Goal: Information Seeking & Learning: Learn about a topic

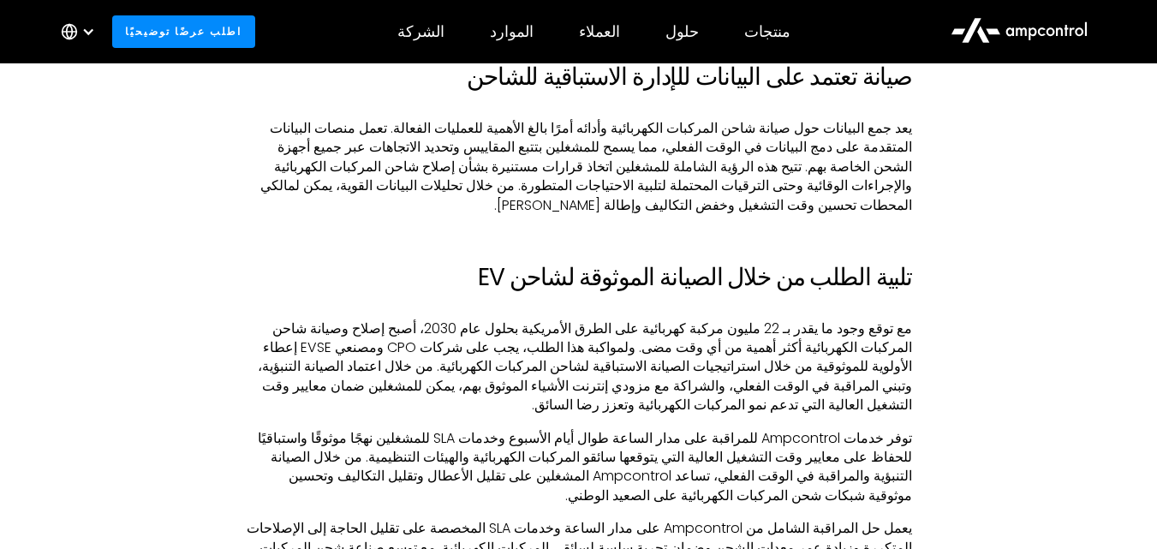
scroll to position [2826, 0]
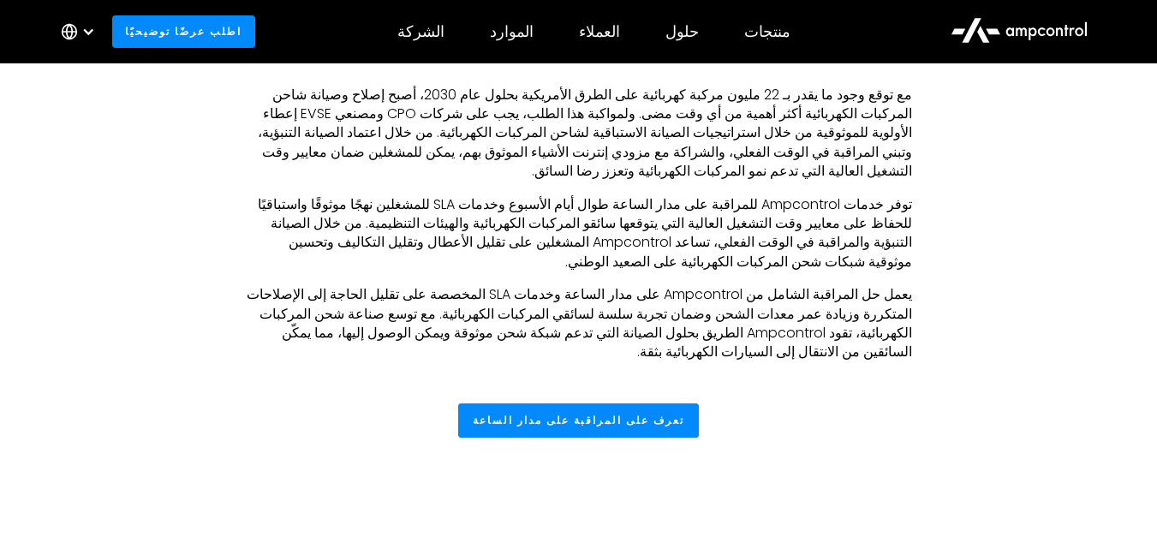
scroll to position [3083, 0]
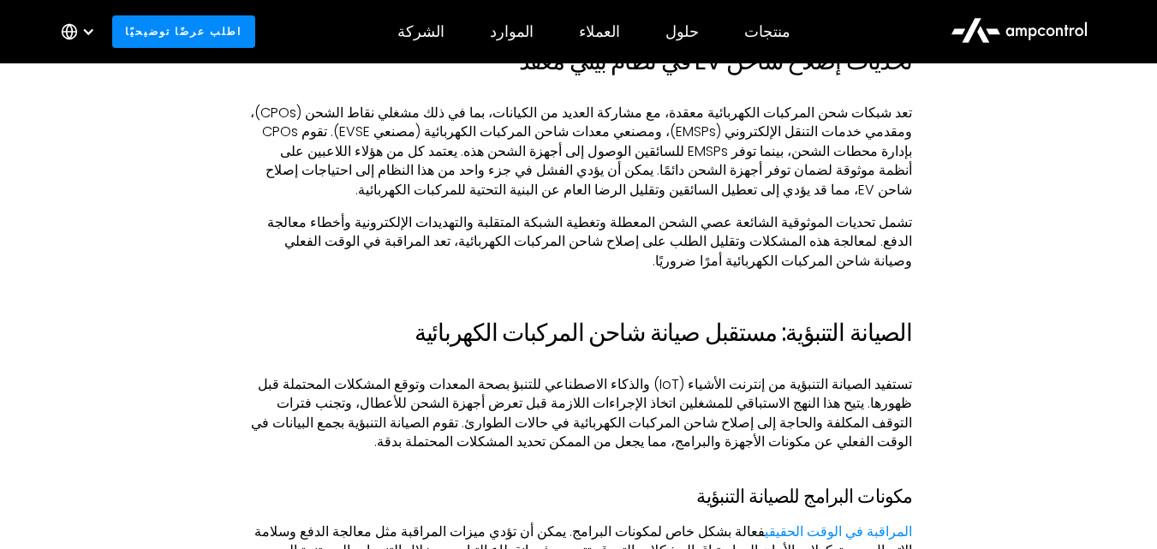
scroll to position [1456, 0]
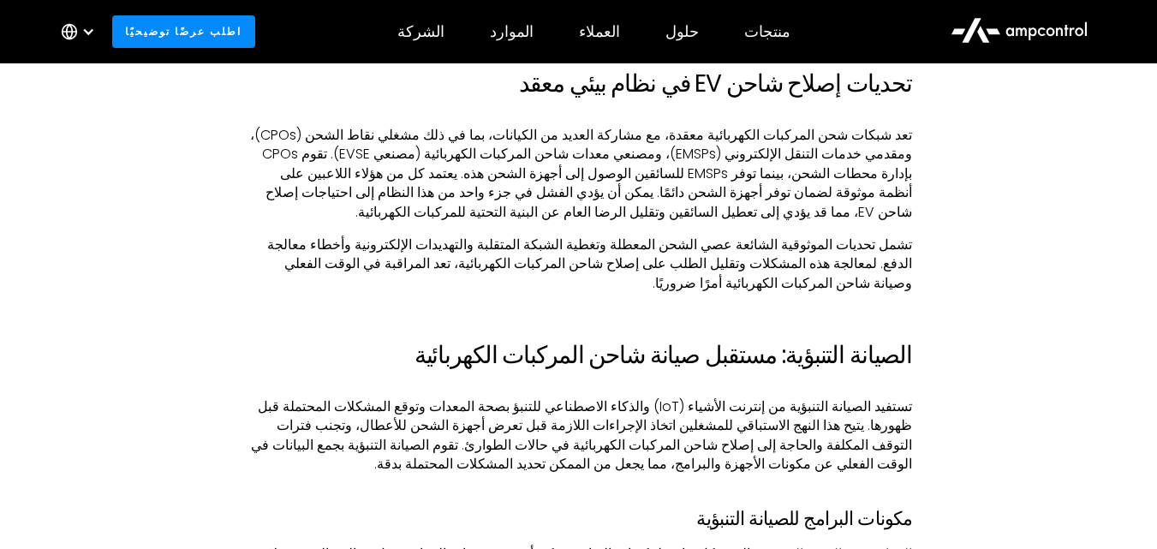
click at [876, 544] on link "المراقبة في الوقت الحقيقي" at bounding box center [838, 554] width 147 height 20
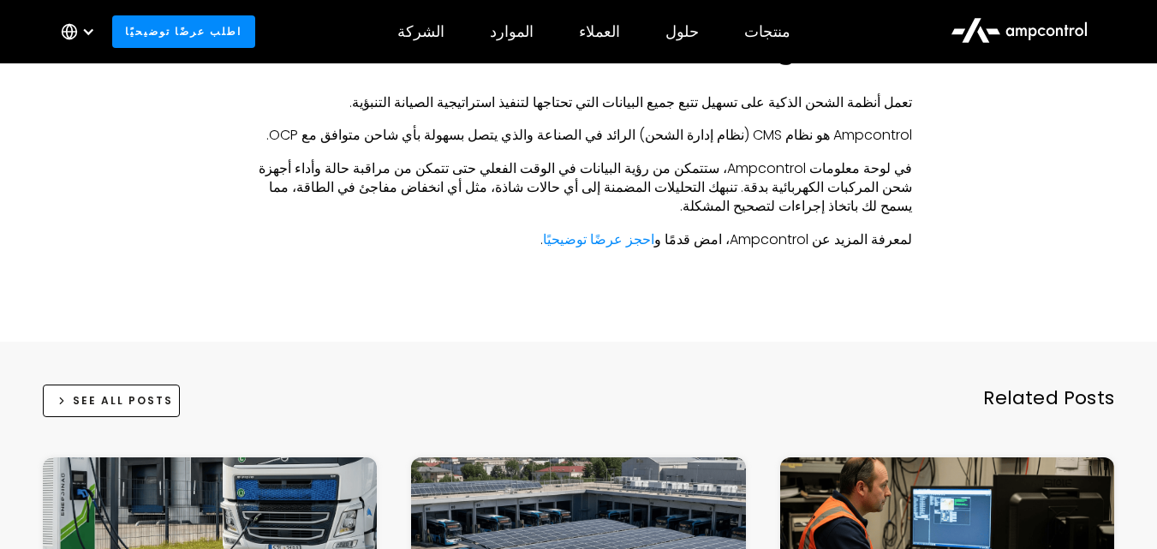
scroll to position [2998, 0]
